Goal: Find specific page/section: Find specific page/section

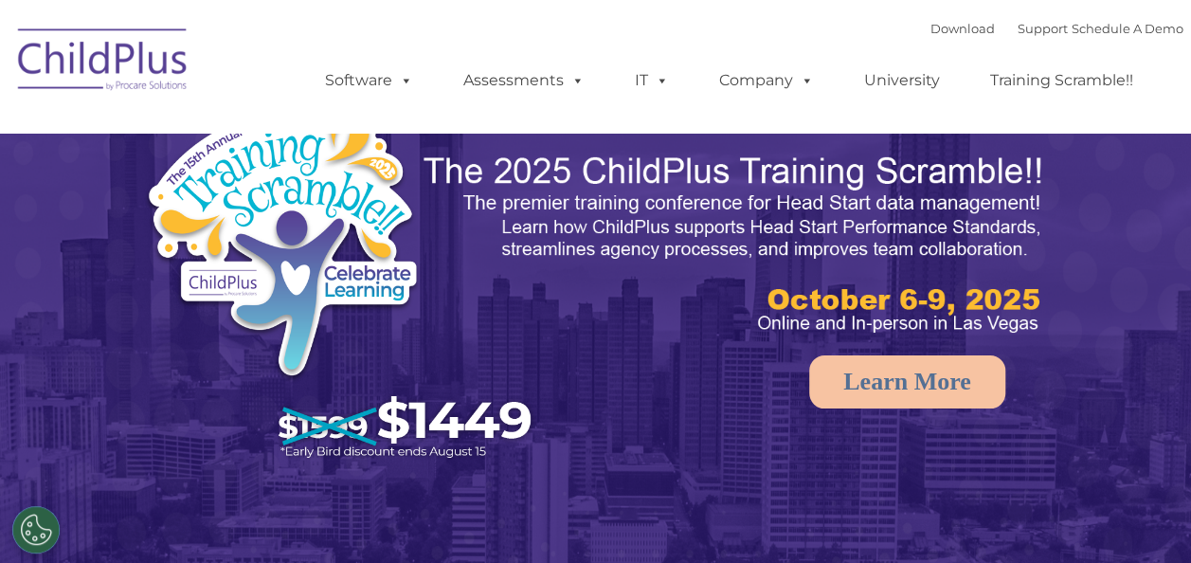
select select "MEDIUM"
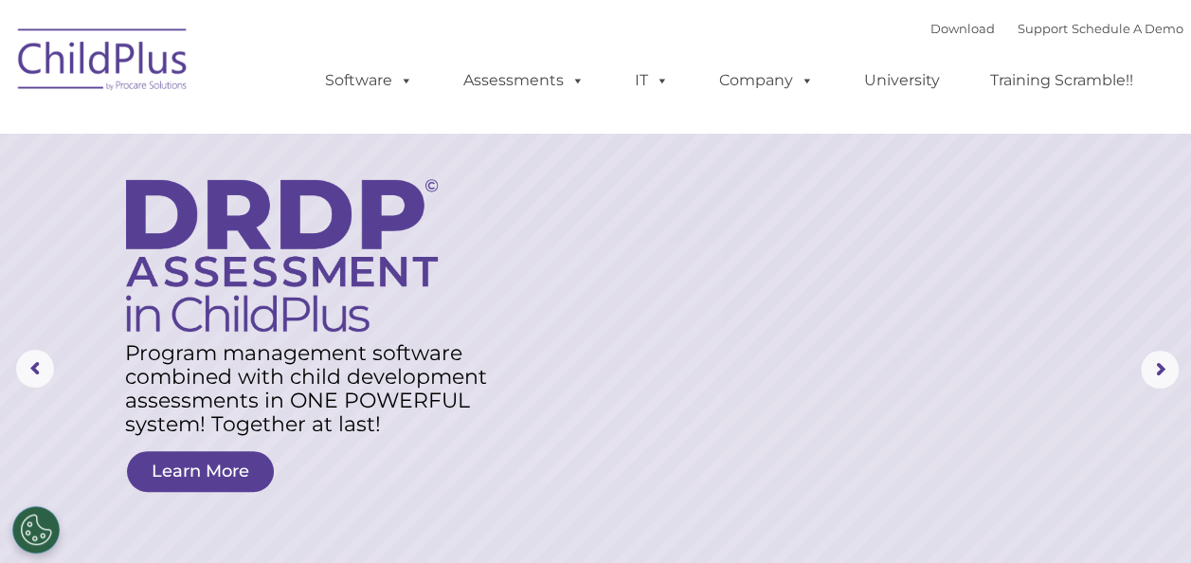
click at [99, 74] on img at bounding box center [103, 62] width 189 height 95
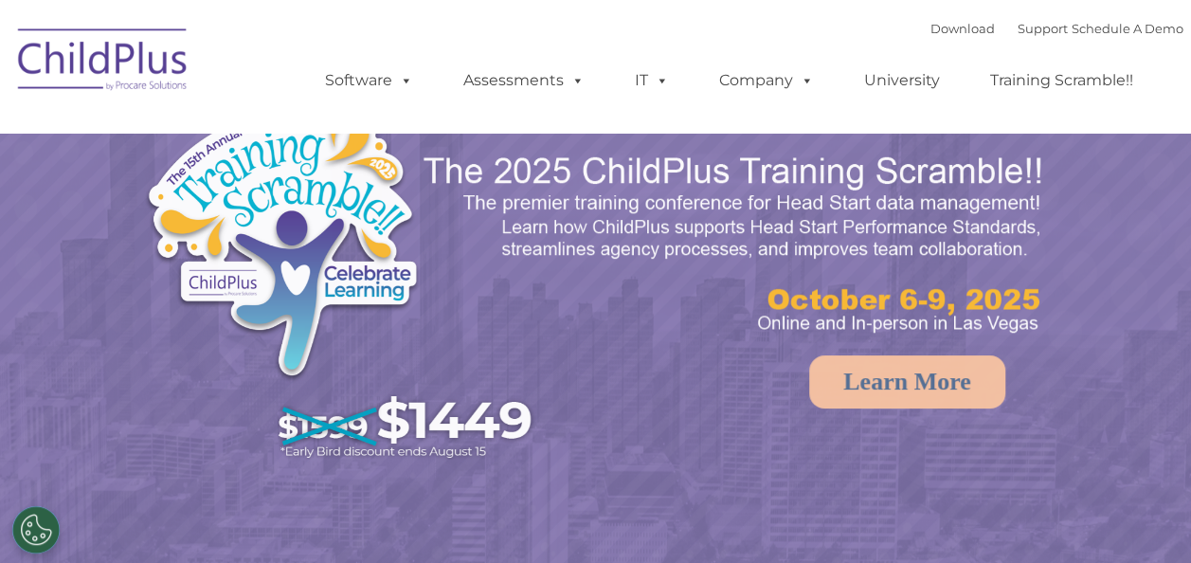
select select "MEDIUM"
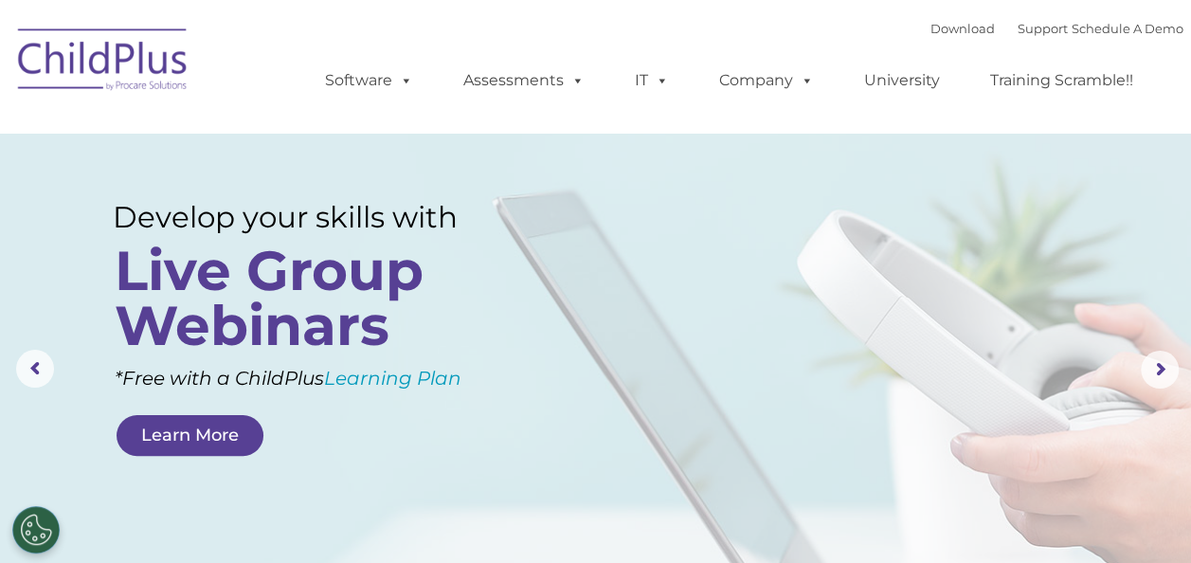
drag, startPoint x: 1175, startPoint y: 1, endPoint x: 691, endPoint y: 25, distance: 484.6
click at [691, 25] on div "Download Support | Schedule A Demo  MENU MENU Software ChildPlus: The original…" at bounding box center [735, 66] width 896 height 104
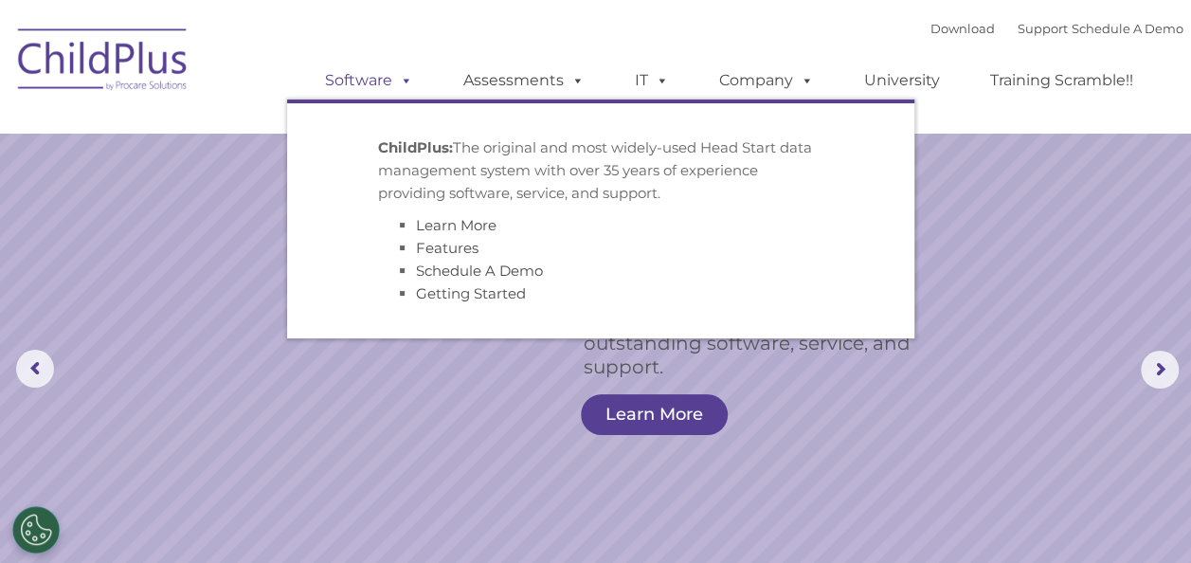
click at [343, 81] on link "Software" at bounding box center [369, 81] width 126 height 38
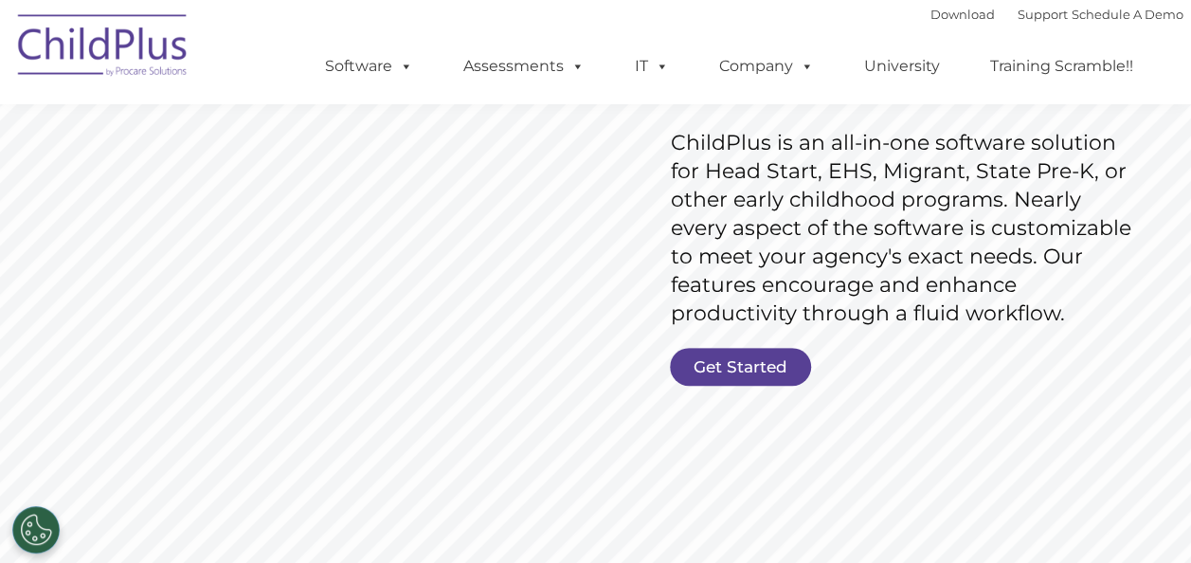
scroll to position [353, 0]
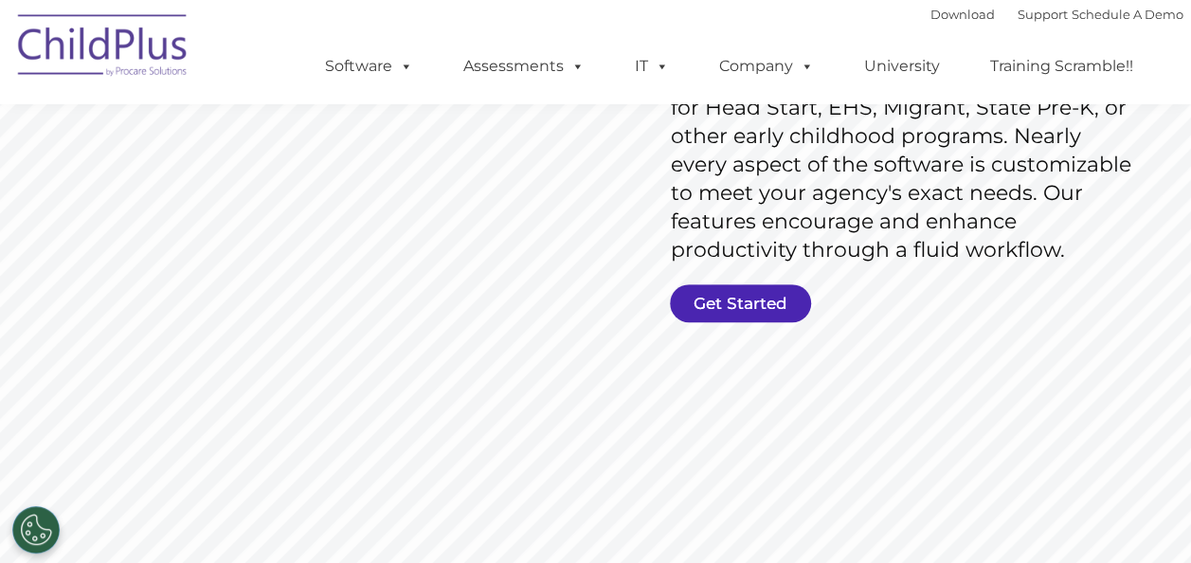
click at [716, 297] on link "Get Started" at bounding box center [740, 303] width 141 height 38
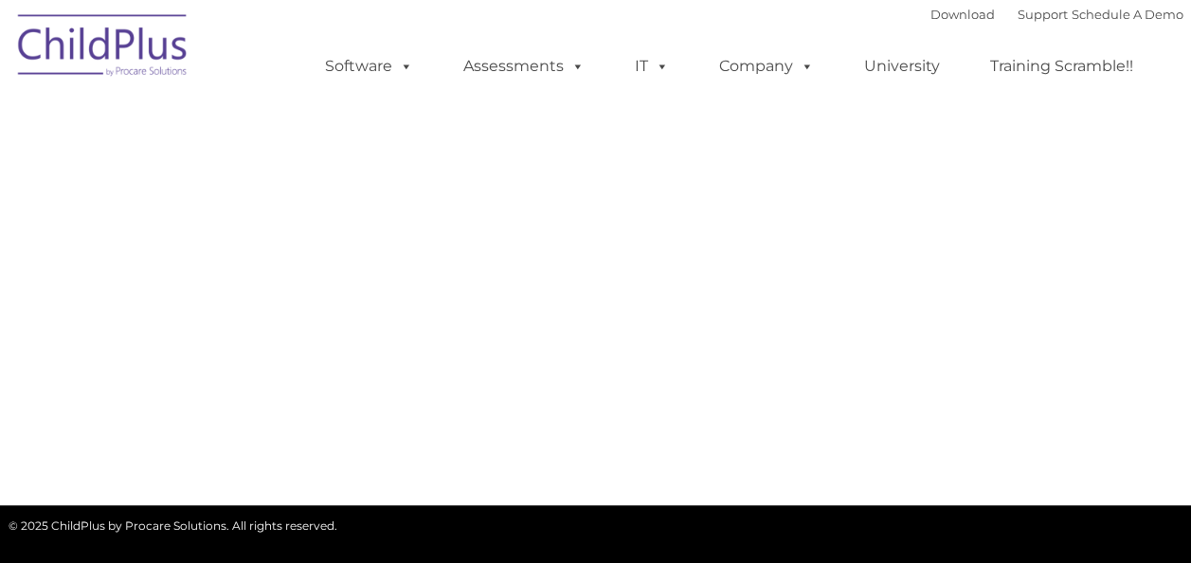
select select "MEDIUM"
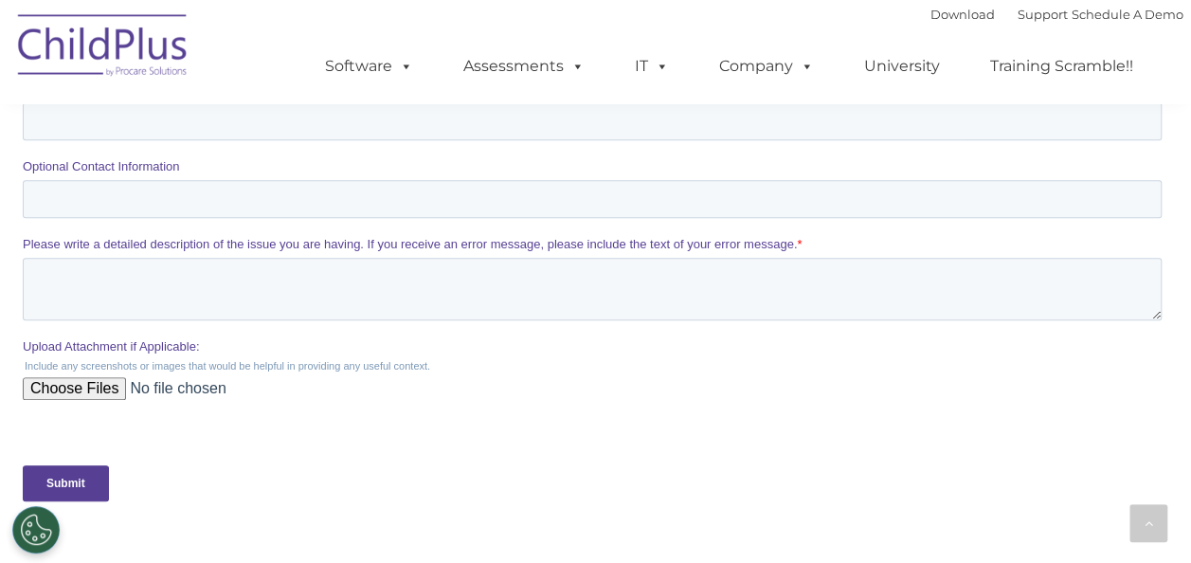
scroll to position [731, 0]
